Goal: Information Seeking & Learning: Learn about a topic

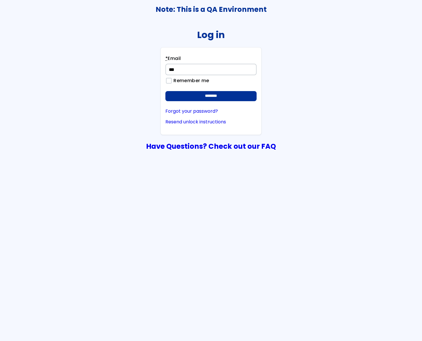
type input "**********"
click at [165, 91] on input "********" at bounding box center [210, 96] width 91 height 10
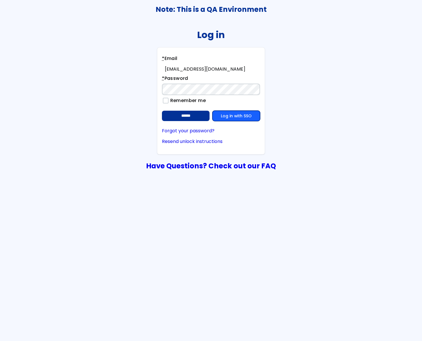
click at [246, 117] on link "Log in with SSO" at bounding box center [236, 116] width 48 height 10
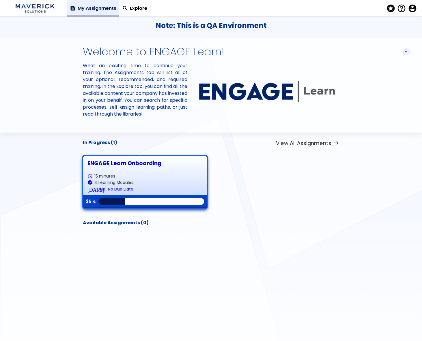
click at [108, 163] on div "ENGAGE Learn Onboarding" at bounding box center [144, 163] width 115 height 6
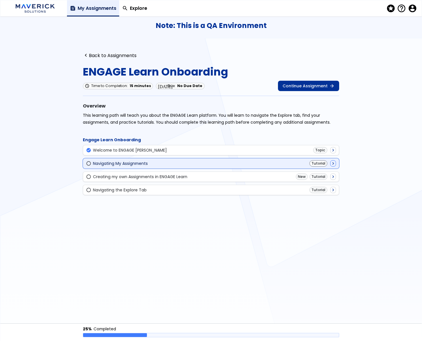
click at [154, 164] on div "radio_button_unchecked Navigating My Assignments Tutorial navigate_next" at bounding box center [211, 163] width 250 height 6
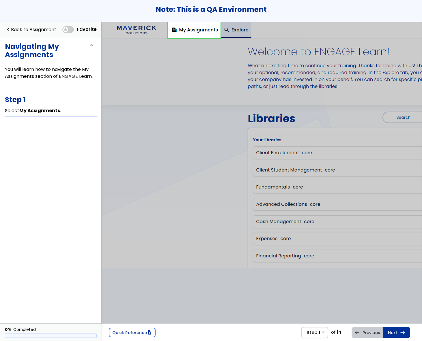
click at [72, 30] on span at bounding box center [68, 29] width 12 height 7
click at [399, 331] on link "Next east Step 2 Select View All Assignments ." at bounding box center [396, 332] width 27 height 11
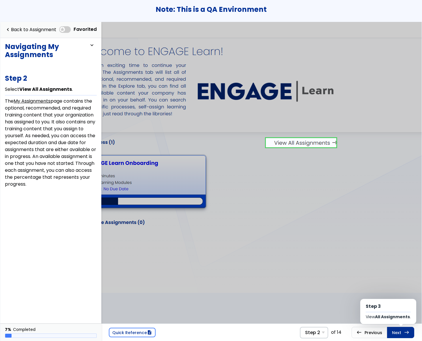
scroll to position [0, 176]
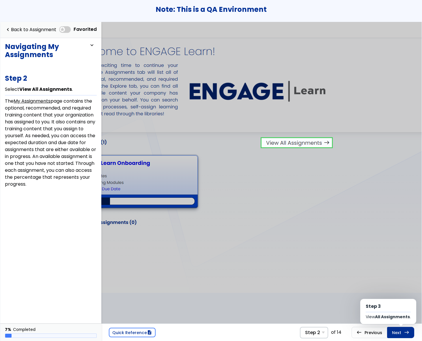
click at [399, 331] on link "Next east Step 3 View All Assignments ." at bounding box center [400, 332] width 27 height 11
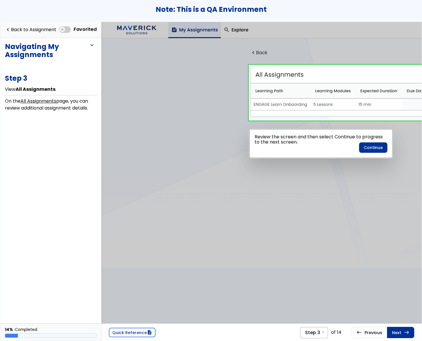
click at [280, 77] on img at bounding box center [377, 145] width 553 height 246
click at [379, 149] on button "Continue" at bounding box center [373, 147] width 28 height 10
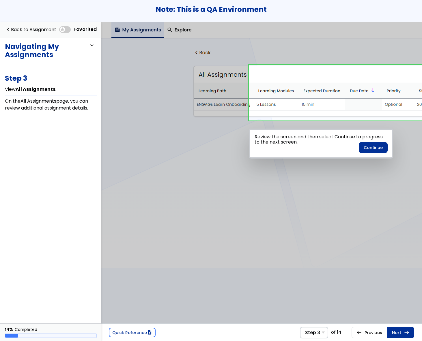
scroll to position [0, 78]
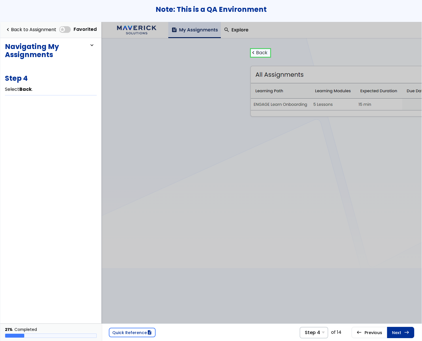
click at [258, 50] on link at bounding box center [260, 53] width 19 height 12
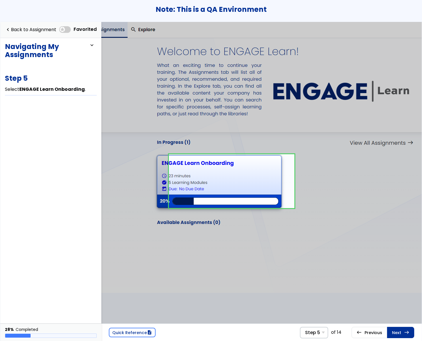
scroll to position [0, 95]
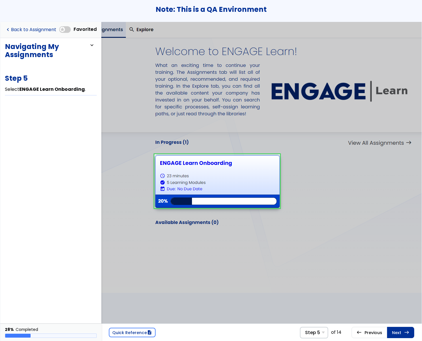
click at [44, 29] on link "navigate_before Back to Assignment" at bounding box center [30, 30] width 51 height 12
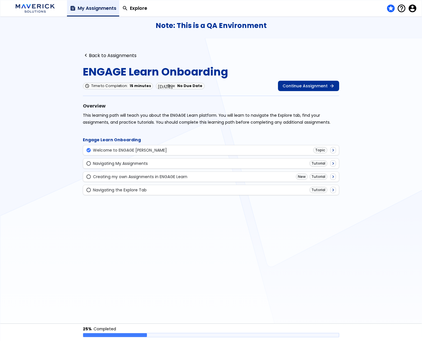
click at [388, 10] on span "stars" at bounding box center [390, 8] width 8 height 8
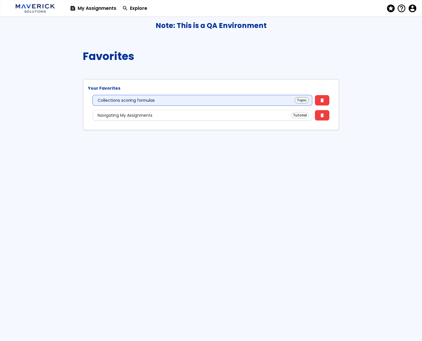
click at [164, 97] on div "Collections scoring formulas Topic" at bounding box center [202, 100] width 219 height 10
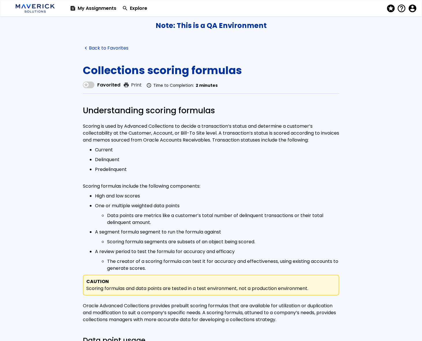
click at [109, 46] on link "navigate_before Back to Favorites" at bounding box center [106, 48] width 46 height 5
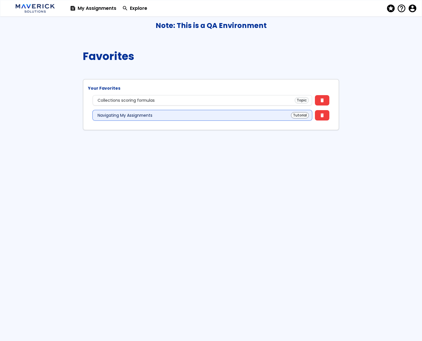
click at [129, 112] on div "Navigating My Assignments Tutorial" at bounding box center [202, 115] width 219 height 10
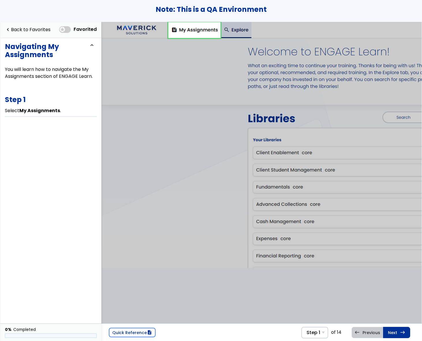
click at [67, 33] on div "Favorited" at bounding box center [79, 30] width 40 height 12
click at [67, 32] on span at bounding box center [65, 29] width 12 height 7
click at [38, 32] on link "navigate_before Back to Favorites" at bounding box center [28, 30] width 46 height 12
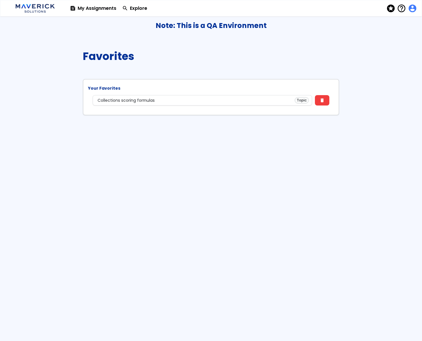
click at [412, 9] on span "account_circle" at bounding box center [411, 8] width 8 height 8
click at [392, 22] on button "account_circle Profile" at bounding box center [387, 20] width 51 height 10
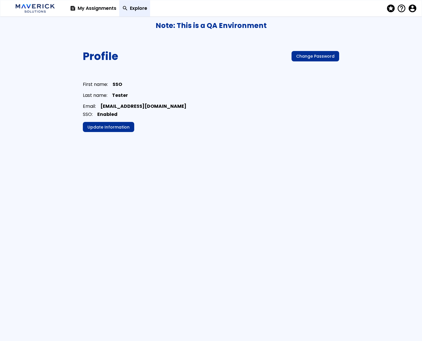
click at [141, 10] on link "search Explore" at bounding box center [134, 8] width 31 height 16
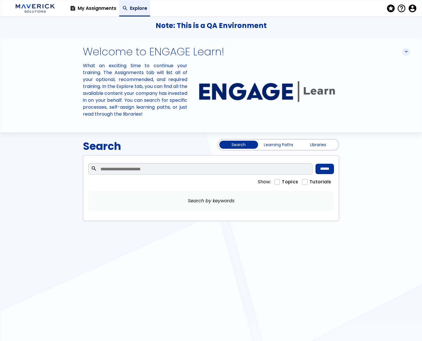
click at [315, 145] on link "Libraries" at bounding box center [317, 145] width 39 height 8
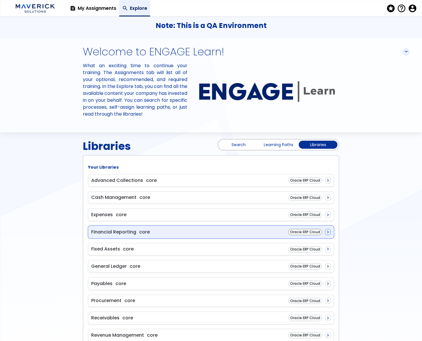
click at [131, 232] on span "Financial Reporting" at bounding box center [113, 232] width 45 height 7
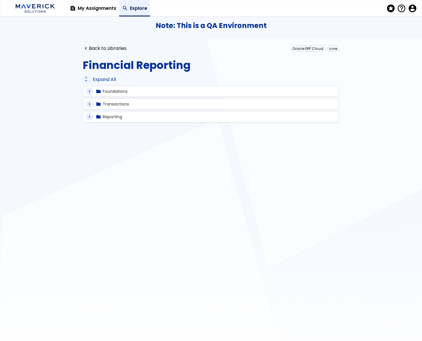
click at [108, 80] on div "unfold_more Expand All" at bounding box center [211, 79] width 256 height 7
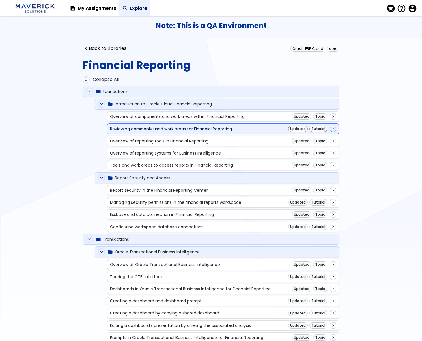
click at [127, 130] on div "Reviewing commonly used work areas for Financial Reporting" at bounding box center [171, 129] width 122 height 5
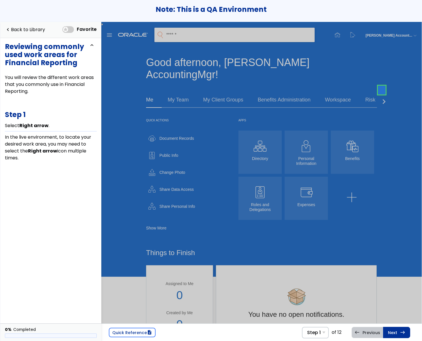
click at [383, 89] on link at bounding box center [382, 90] width 12 height 12
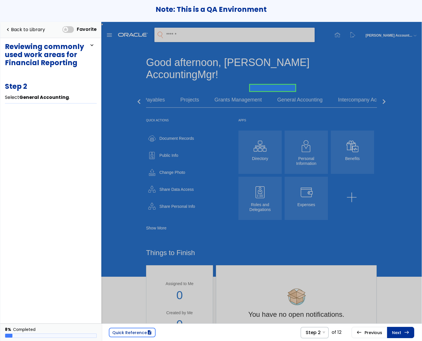
scroll to position [0, 124]
click at [277, 90] on link at bounding box center [258, 88] width 45 height 12
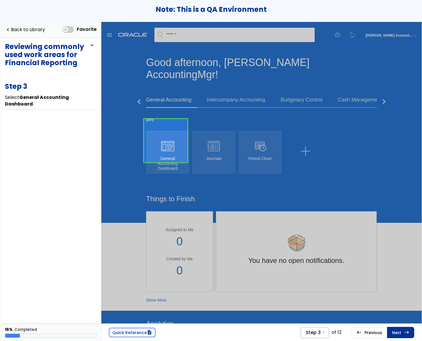
click at [162, 143] on link at bounding box center [165, 140] width 43 height 43
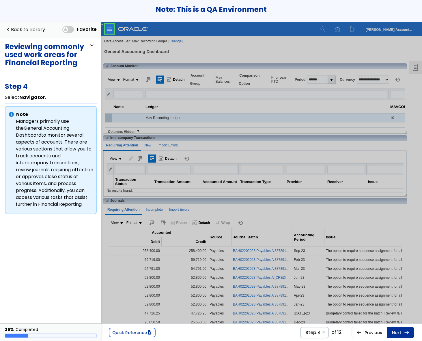
click at [106, 27] on link at bounding box center [110, 29] width 12 height 12
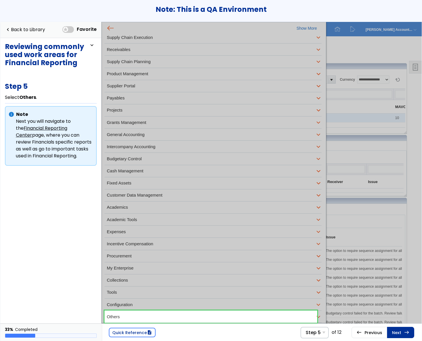
drag, startPoint x: 1, startPoint y: 299, endPoint x: 122, endPoint y: 318, distance: 122.2
click at [122, 318] on link at bounding box center [210, 317] width 213 height 12
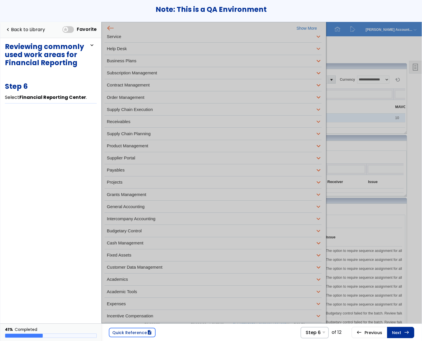
scroll to position [234, 0]
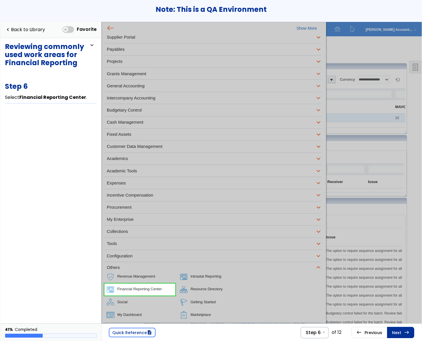
click at [16, 31] on link at bounding box center [9, 25] width 13 height 12
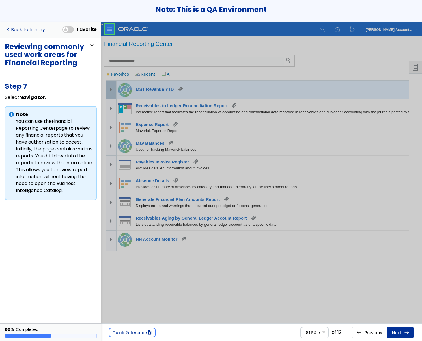
click at [20, 26] on link "navigate_before Back to Library" at bounding box center [25, 30] width 40 height 12
